Goal: Task Accomplishment & Management: Manage account settings

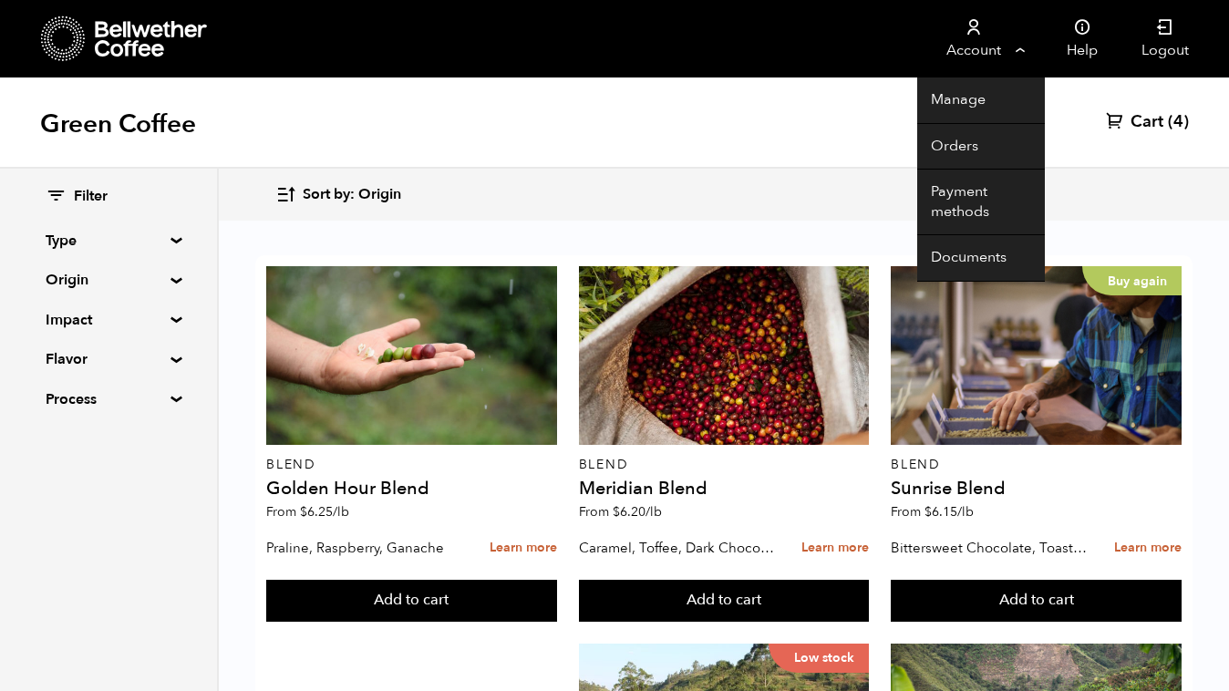
click at [1024, 55] on link "Account" at bounding box center [974, 39] width 112 height 78
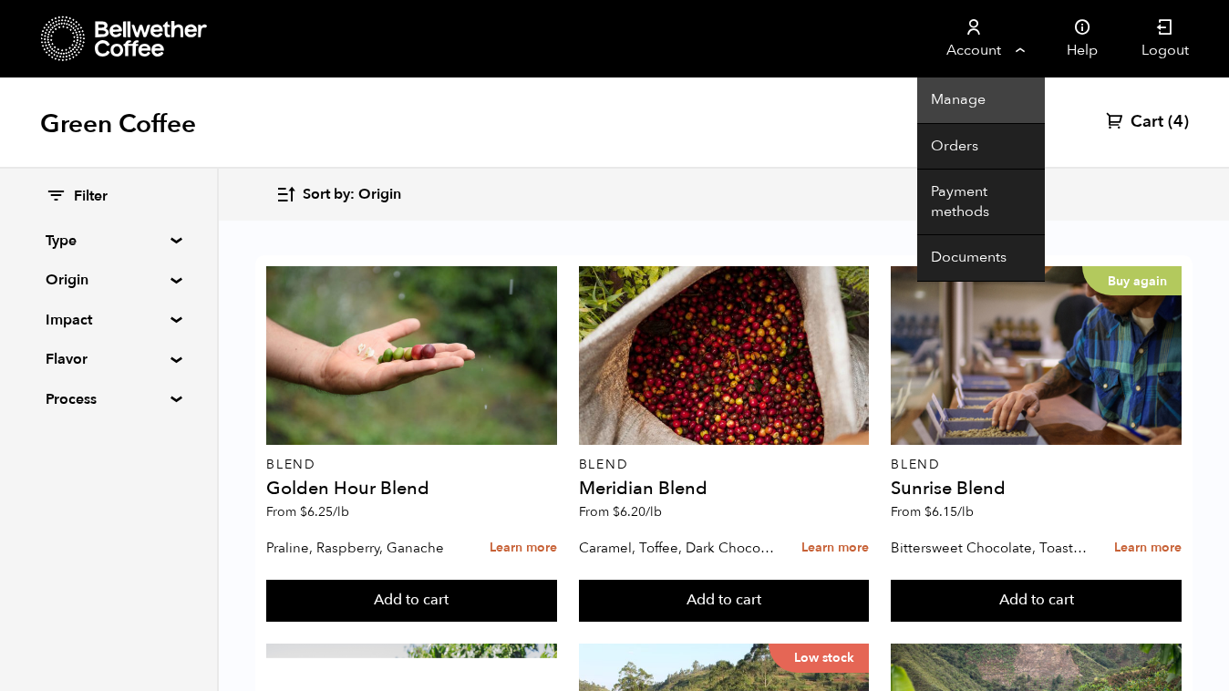
click at [980, 94] on link "Manage" at bounding box center [982, 101] width 128 height 47
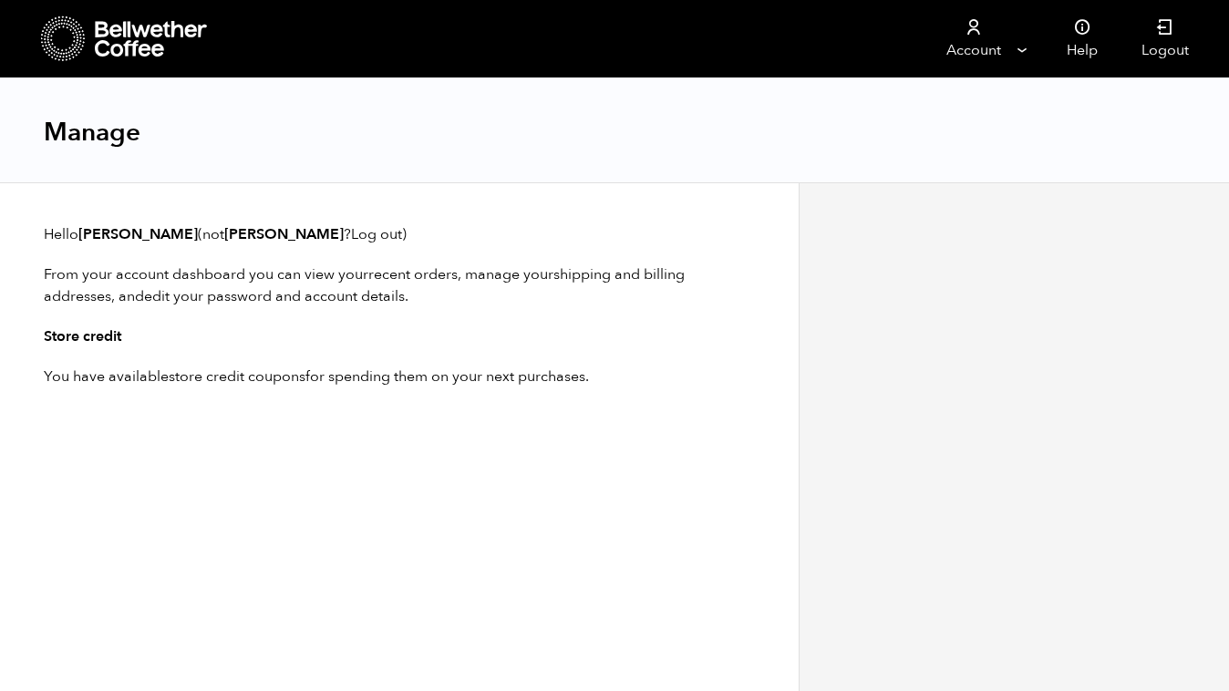
click at [146, 33] on icon at bounding box center [152, 39] width 114 height 36
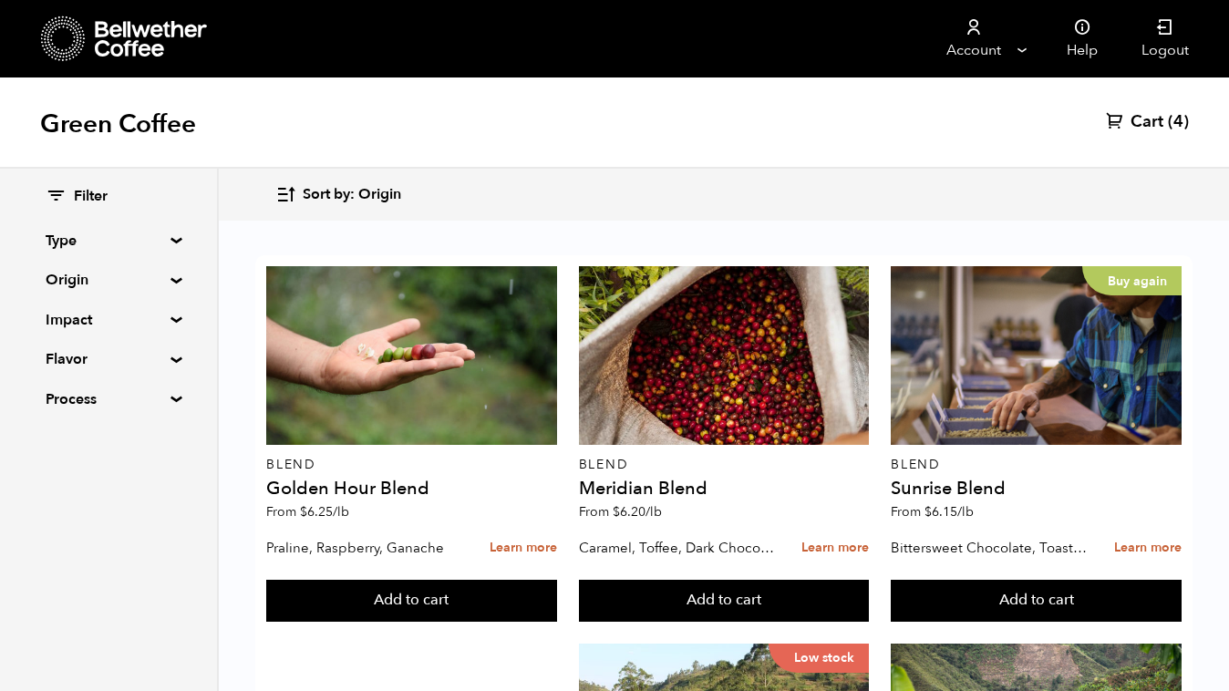
click at [158, 17] on div at bounding box center [125, 39] width 168 height 47
